Goal: Information Seeking & Learning: Learn about a topic

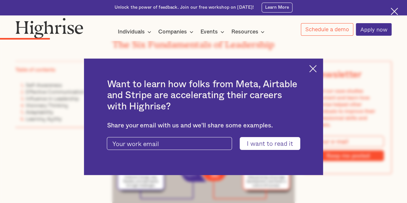
scroll to position [571, 0]
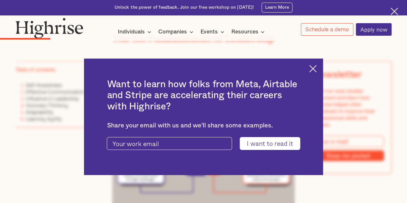
click at [317, 70] on img at bounding box center [312, 68] width 7 height 7
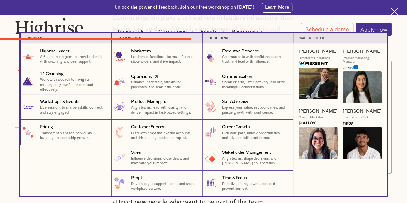
scroll to position [1621, 0]
click at [138, 90] on p "Enhance leadership, streamline processes, and scale efficiently." at bounding box center [164, 85] width 67 height 10
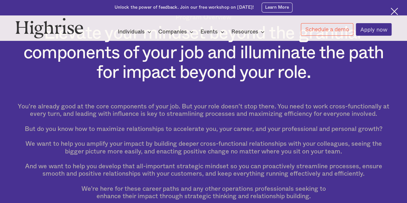
scroll to position [176, 0]
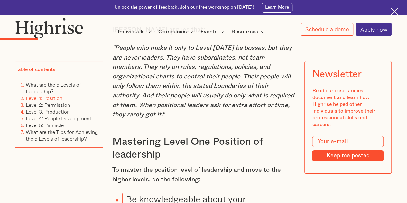
scroll to position [1183, 0]
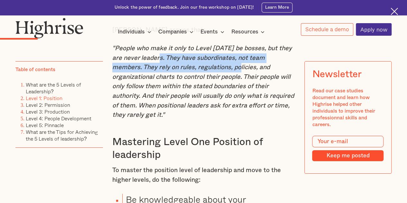
drag, startPoint x: 160, startPoint y: 63, endPoint x: 212, endPoint y: 72, distance: 52.7
click at [212, 72] on em ""People who make it only to Level [DATE] be bosses, but they are never leaders.…" at bounding box center [203, 81] width 182 height 73
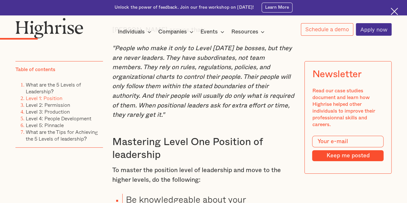
click at [209, 85] on em ""People who make it only to Level [DATE] be bosses, but they are never leaders.…" at bounding box center [203, 81] width 182 height 73
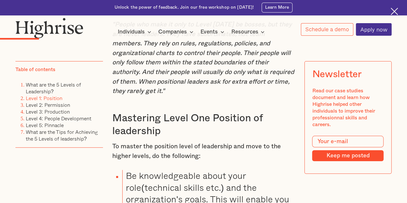
scroll to position [1209, 0]
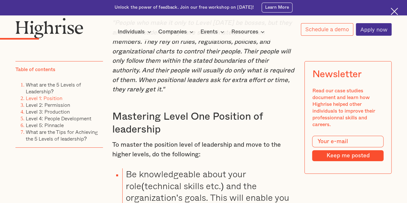
click at [210, 97] on div "In leadership, you are only as good as the lowest level you’ve mastered - [PERS…" at bounding box center [203, 79] width 183 height 1775
click at [210, 98] on div "In leadership, you are only as good as the lowest level you’ve mastered - [PERS…" at bounding box center [203, 79] width 183 height 1775
click at [215, 98] on div "In leadership, you are only as good as the lowest level you’ve mastered - [PERS…" at bounding box center [203, 79] width 183 height 1775
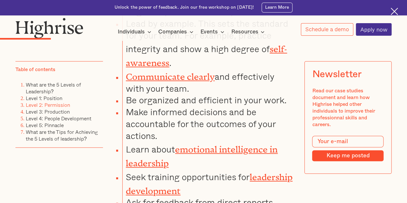
scroll to position [1407, 0]
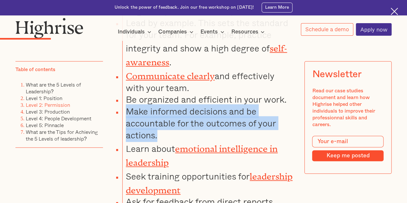
drag, startPoint x: 127, startPoint y: 109, endPoint x: 192, endPoint y: 134, distance: 69.7
click at [192, 134] on li "Make informed decisions and be accountable for the outcomes of your actions." at bounding box center [208, 123] width 173 height 35
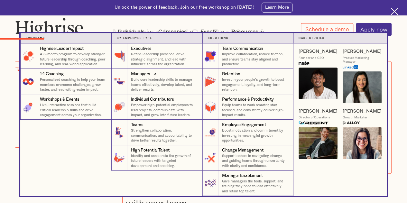
scroll to position [1290, 0]
